Goal: Task Accomplishment & Management: Manage account settings

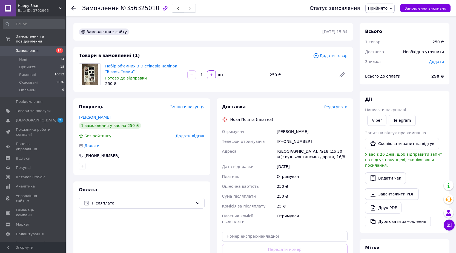
click at [341, 107] on span "Редагувати" at bounding box center [336, 107] width 23 height 4
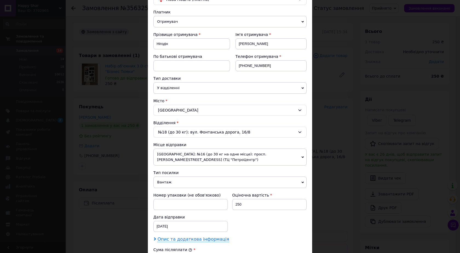
scroll to position [164, 0]
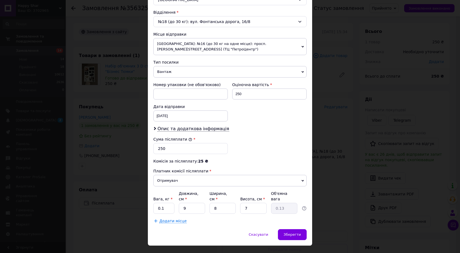
click at [174, 73] on span "Вантаж" at bounding box center [229, 72] width 153 height 12
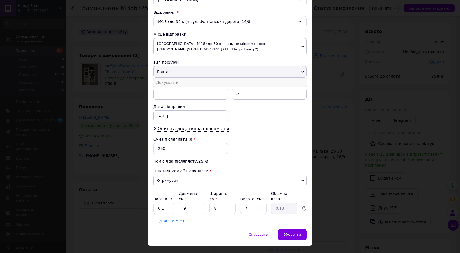
click at [169, 84] on li "Документи" at bounding box center [229, 82] width 153 height 8
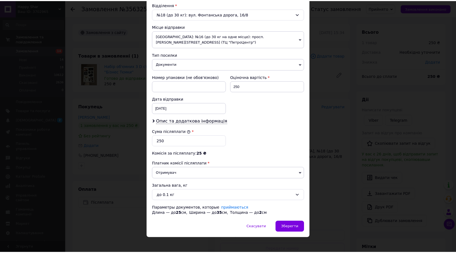
scroll to position [176, 0]
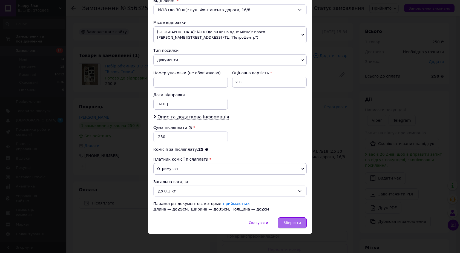
click at [300, 221] on span "Зберегти" at bounding box center [292, 223] width 17 height 4
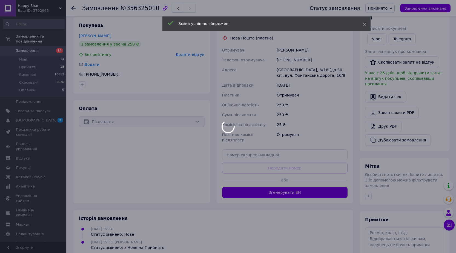
scroll to position [82, 0]
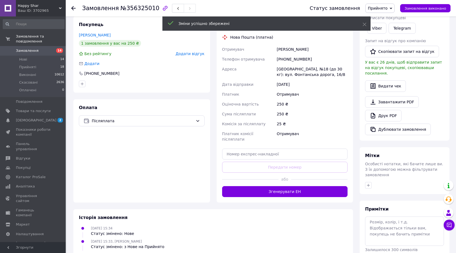
click at [280, 187] on button "Згенерувати ЕН" at bounding box center [285, 191] width 126 height 11
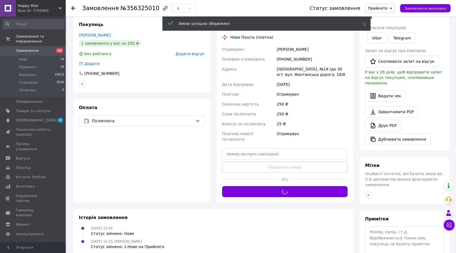
scroll to position [27, 0]
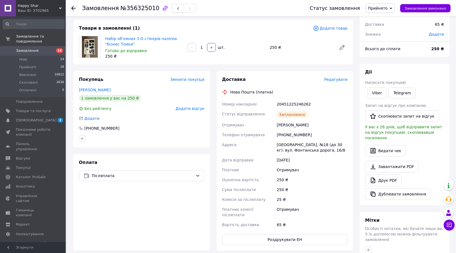
click at [177, 10] on icon "button" at bounding box center [178, 8] width 3 height 3
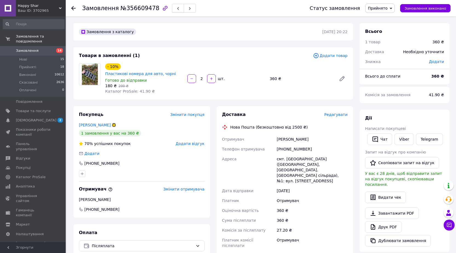
click at [172, 9] on button "button" at bounding box center [178, 8] width 12 height 9
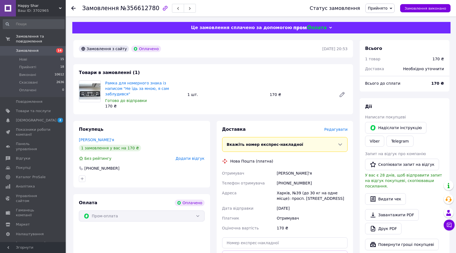
click at [172, 9] on button "button" at bounding box center [178, 8] width 12 height 9
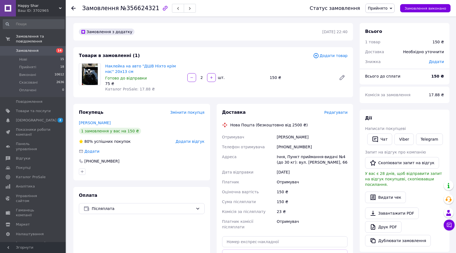
click at [334, 110] on span "Редагувати" at bounding box center [336, 112] width 23 height 4
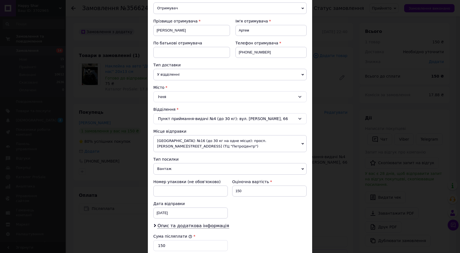
scroll to position [137, 0]
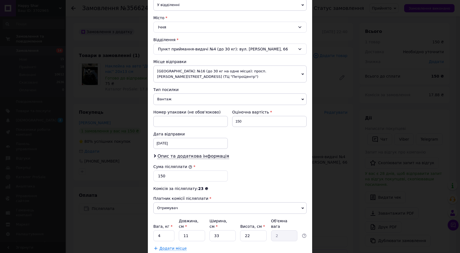
click at [164, 102] on span "Вантаж" at bounding box center [229, 99] width 153 height 12
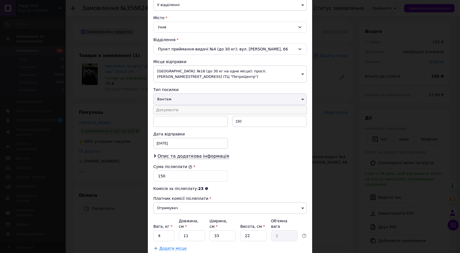
click at [168, 112] on li "Документи" at bounding box center [229, 110] width 153 height 8
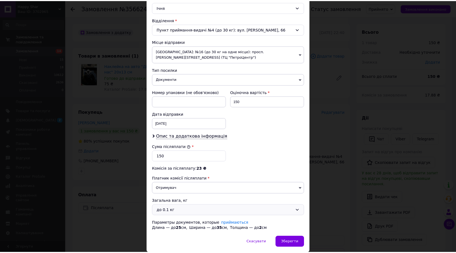
scroll to position [176, 0]
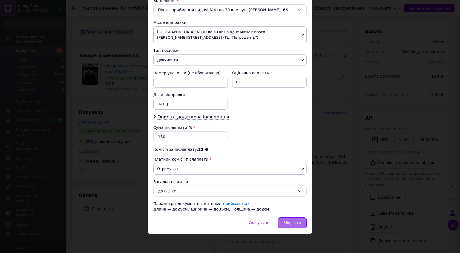
click at [290, 224] on span "Зберегти" at bounding box center [292, 223] width 17 height 4
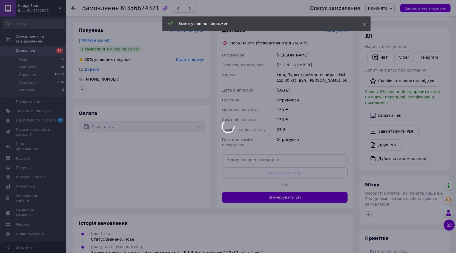
scroll to position [82, 0]
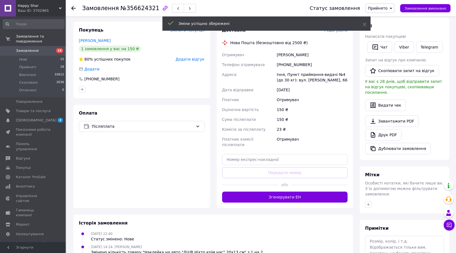
click at [272, 192] on button "Згенерувати ЕН" at bounding box center [285, 197] width 126 height 11
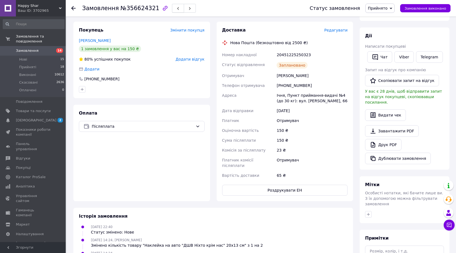
click at [177, 9] on icon "button" at bounding box center [178, 8] width 3 height 3
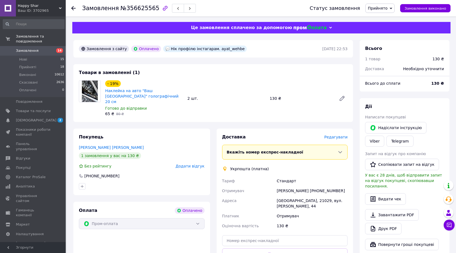
click at [335, 135] on span "Редагувати" at bounding box center [336, 137] width 23 height 4
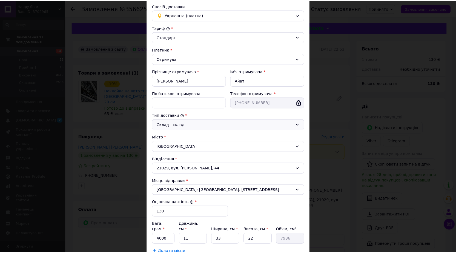
scroll to position [90, 0]
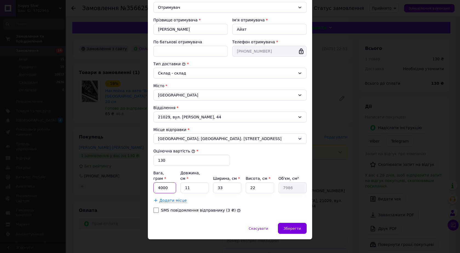
click at [173, 182] on input "4000" at bounding box center [164, 187] width 23 height 11
type input "200"
click at [189, 182] on input "11" at bounding box center [195, 187] width 28 height 11
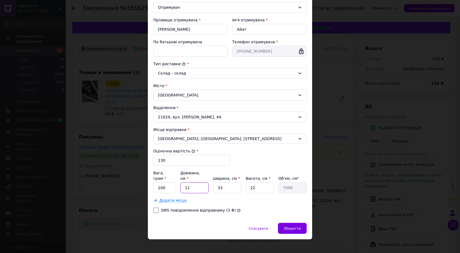
type input "2"
type input "1452"
type input "20"
type input "14520"
type input "20"
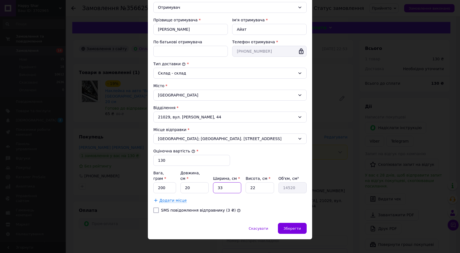
click at [231, 183] on input "33" at bounding box center [227, 187] width 28 height 11
type input "2"
type input "880"
type input "20"
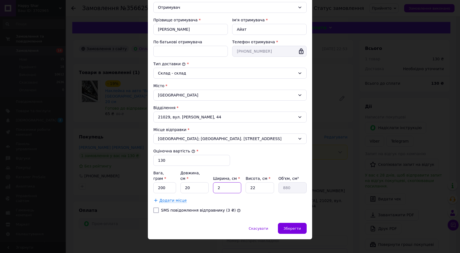
type input "8800"
type input "20"
click at [260, 184] on input "22" at bounding box center [260, 187] width 28 height 11
type input "2"
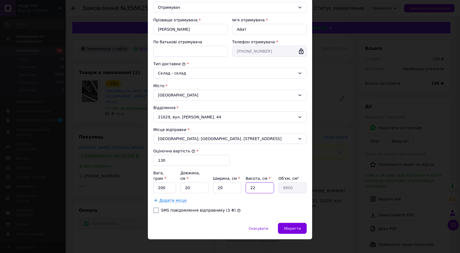
type input "800"
type input "2"
click at [305, 226] on div "Зберегти" at bounding box center [292, 228] width 29 height 11
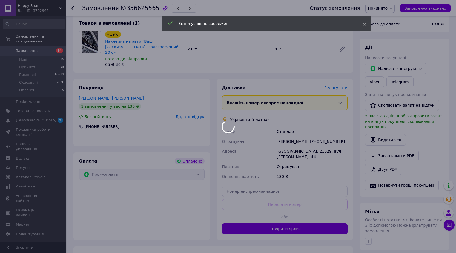
scroll to position [110, 0]
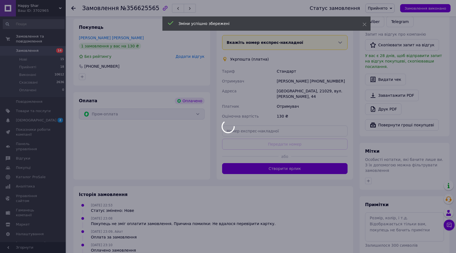
click at [269, 163] on button "Створити ярлик" at bounding box center [285, 168] width 126 height 11
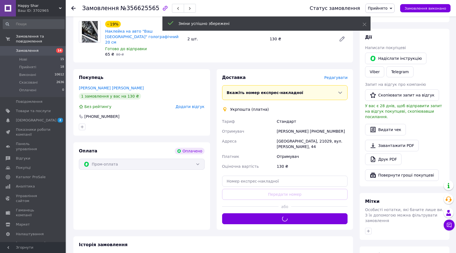
scroll to position [55, 0]
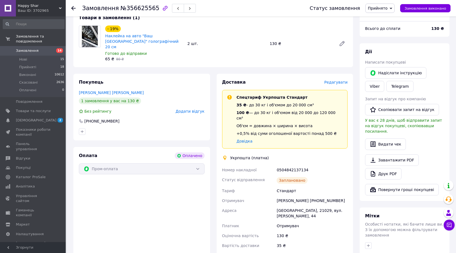
click at [172, 7] on button "button" at bounding box center [178, 8] width 12 height 9
